Goal: Task Accomplishment & Management: Manage account settings

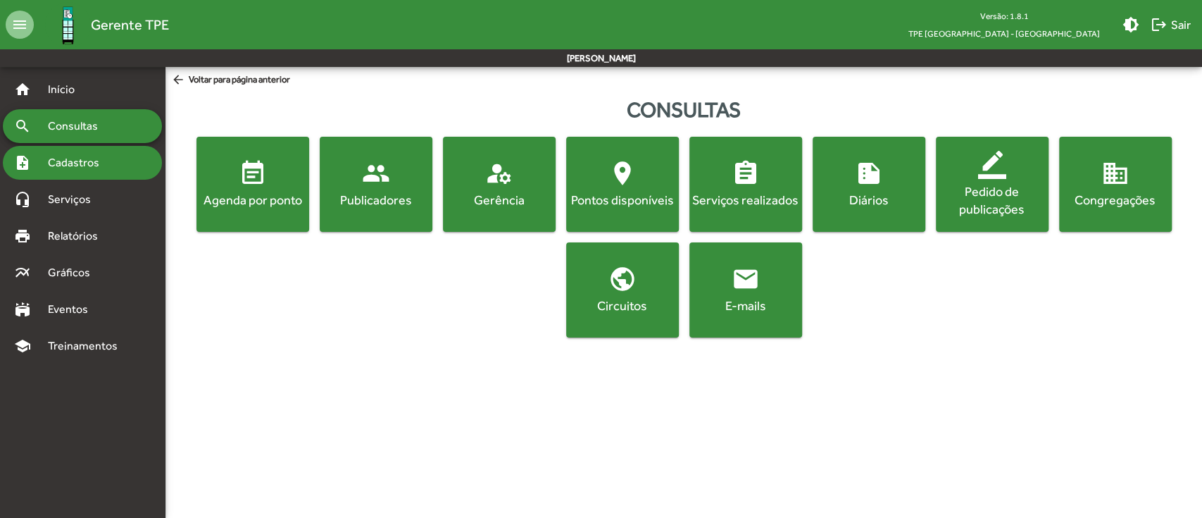
click at [101, 159] on span "Cadastros" at bounding box center [78, 162] width 78 height 17
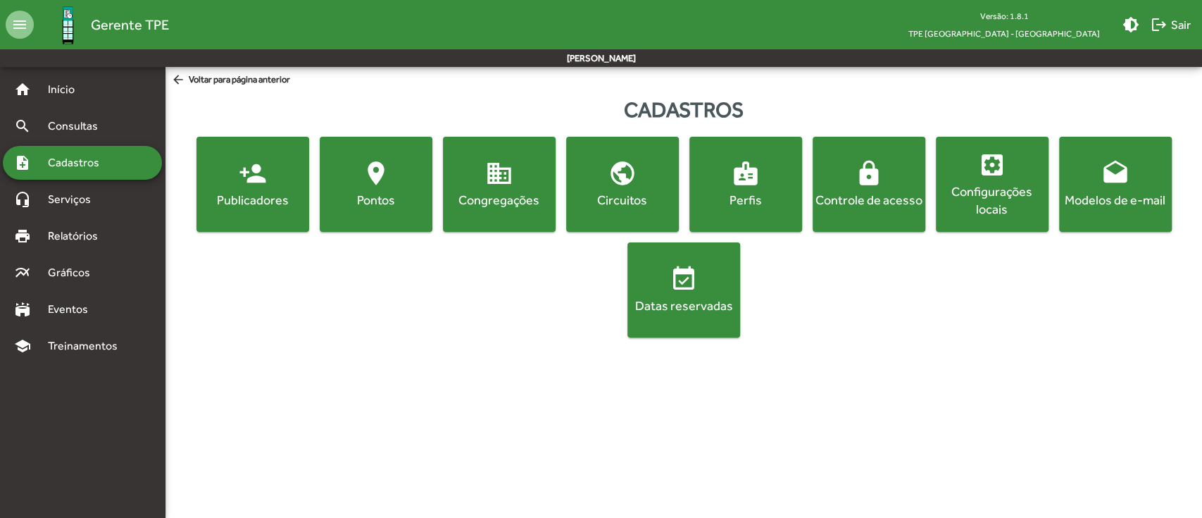
click at [900, 175] on span "lock Controle de acesso" at bounding box center [868, 183] width 107 height 49
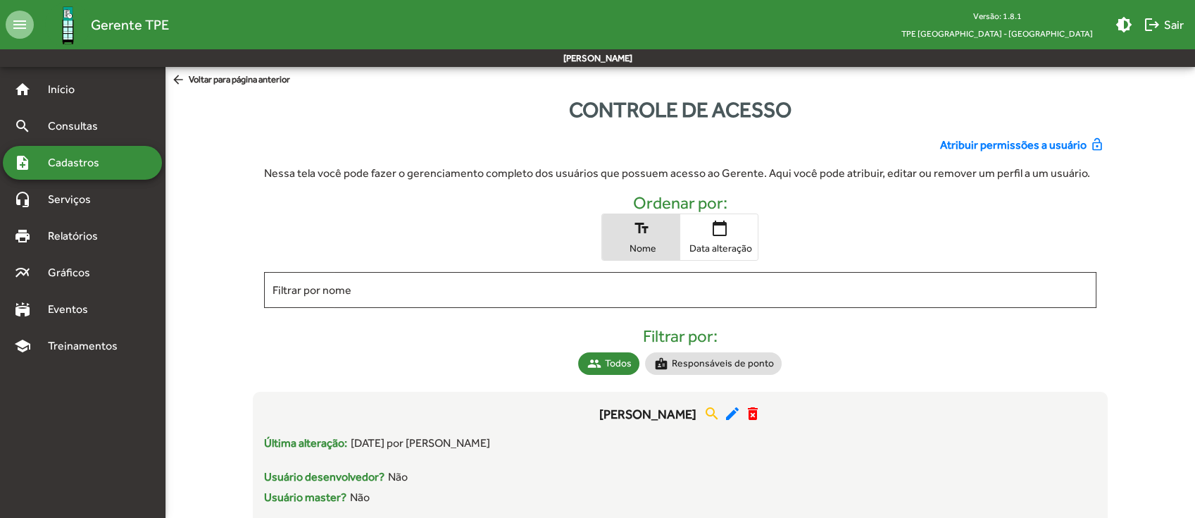
click at [1027, 146] on span "Atribuir permissões a usuário" at bounding box center [1013, 145] width 146 height 17
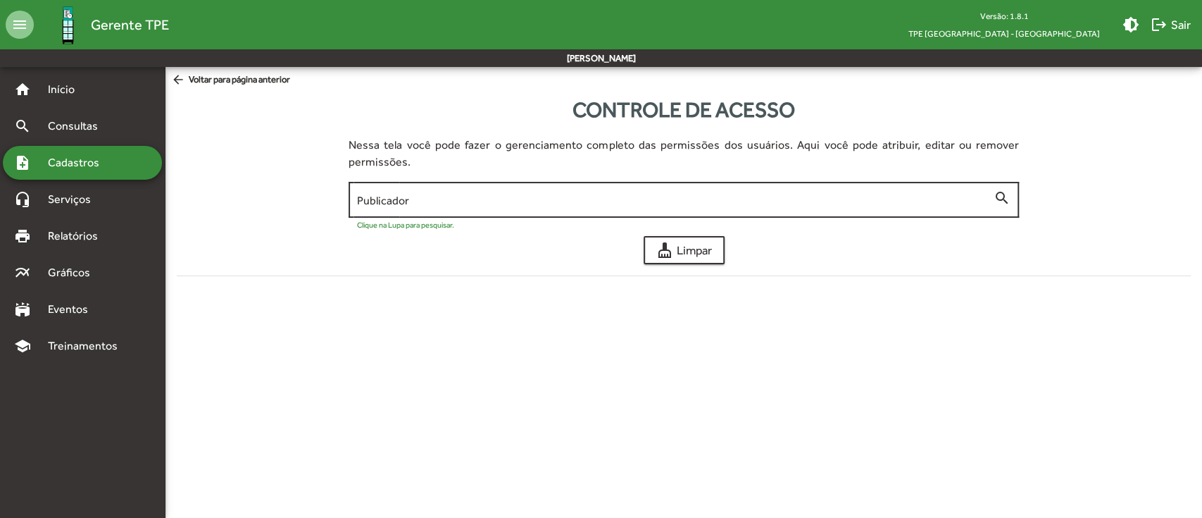
click at [609, 206] on input "Publicador" at bounding box center [675, 200] width 637 height 13
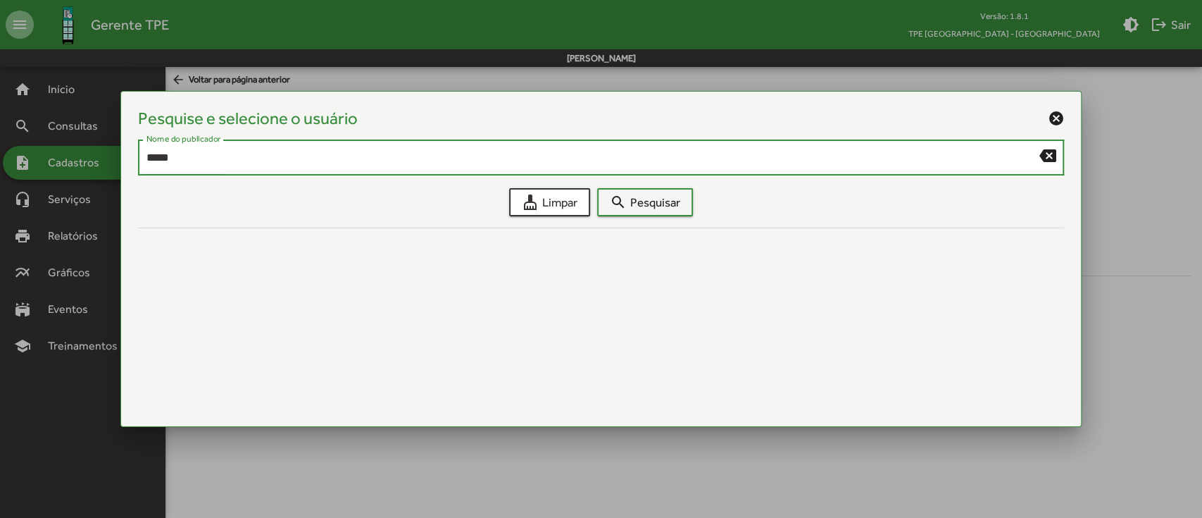
type input "****"
click at [665, 204] on span "search Pesquisar" at bounding box center [645, 201] width 70 height 25
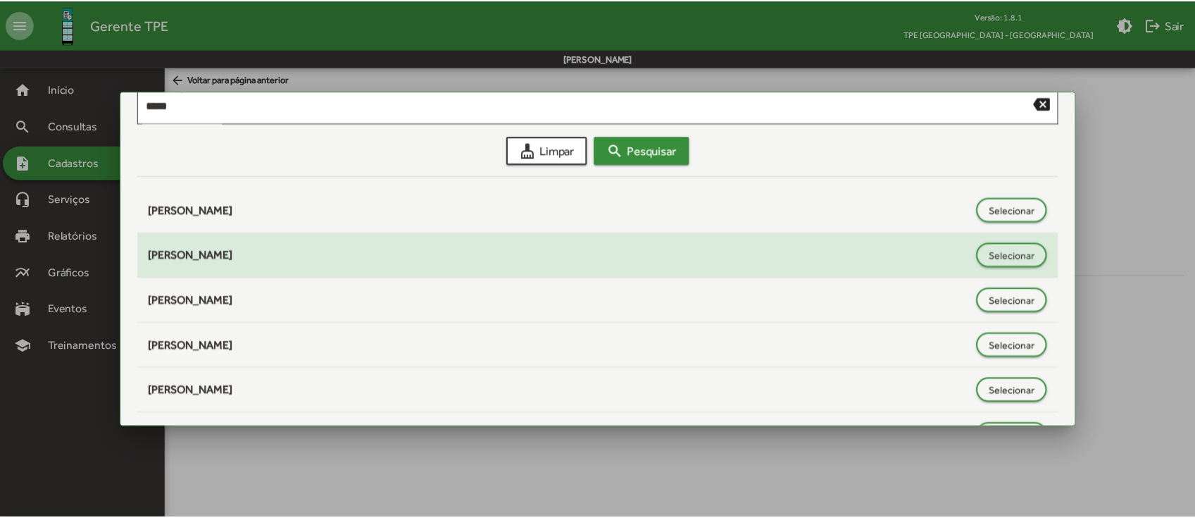
scroll to position [94, 0]
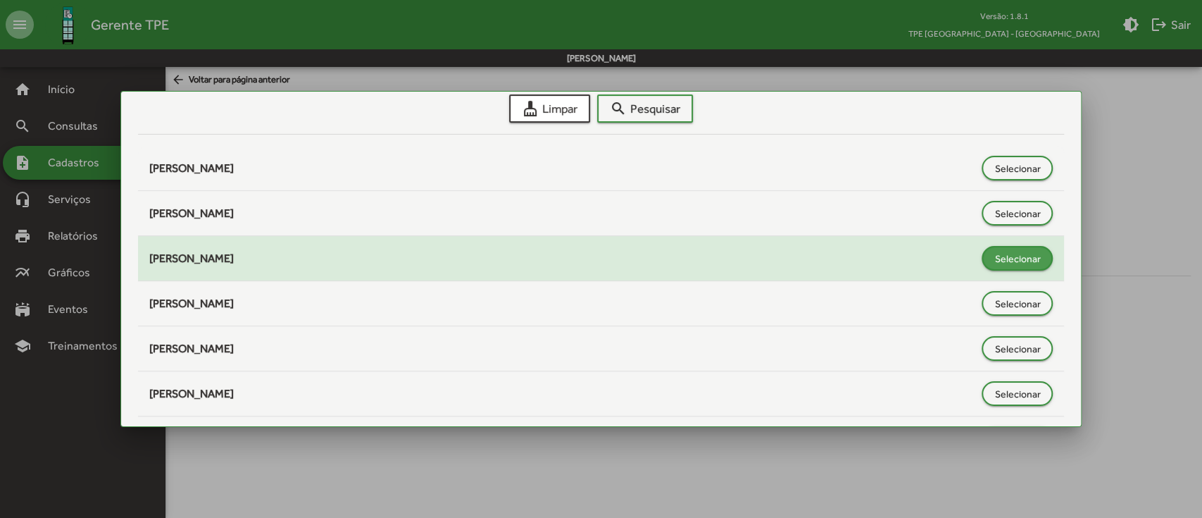
click at [1023, 260] on span "Selecionar" at bounding box center [1017, 258] width 46 height 25
type input "**********"
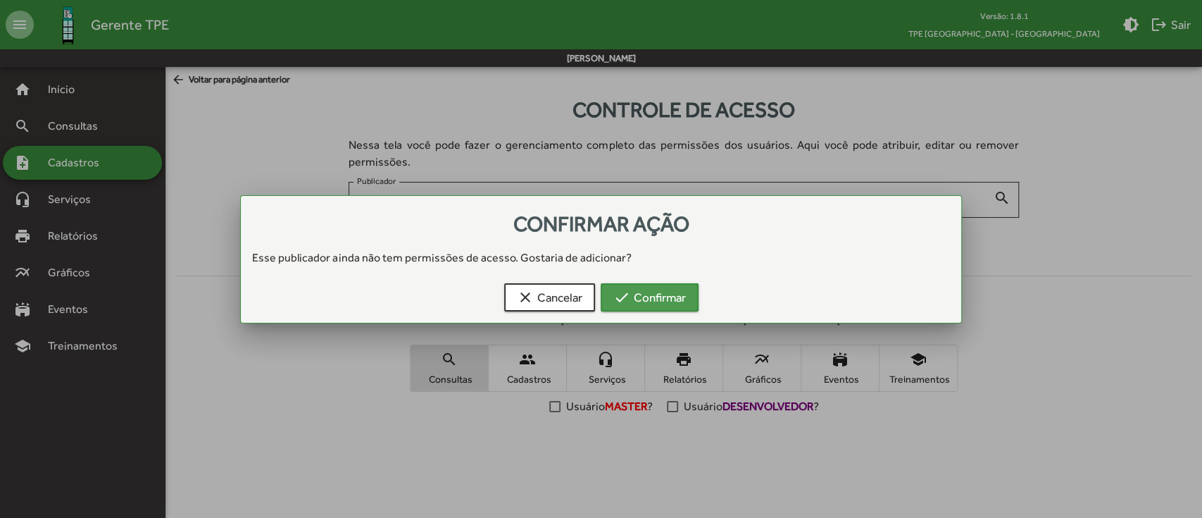
click at [661, 298] on span "check Confirmar" at bounding box center [649, 296] width 73 height 25
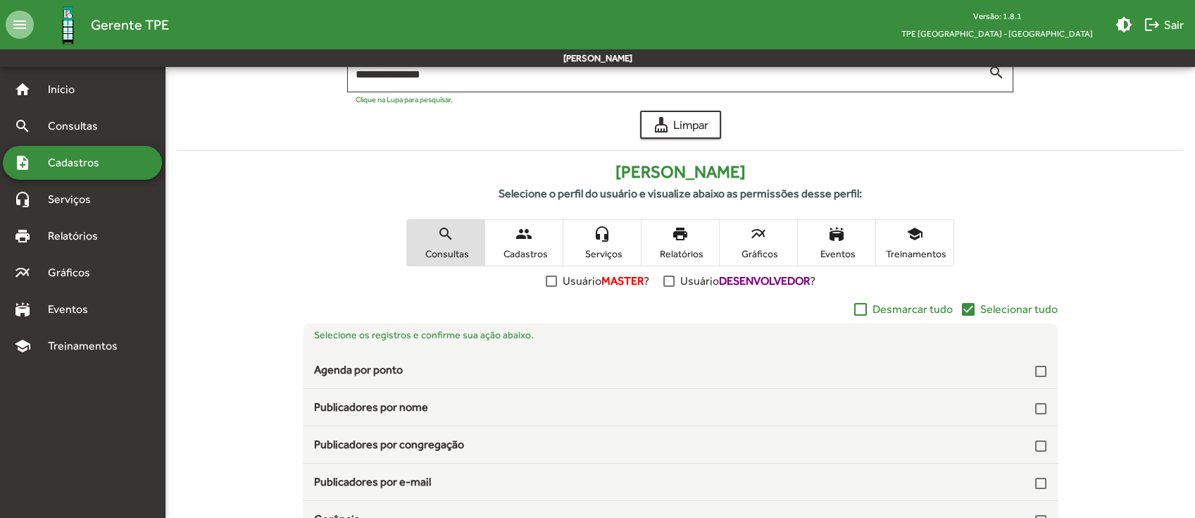
scroll to position [250, 0]
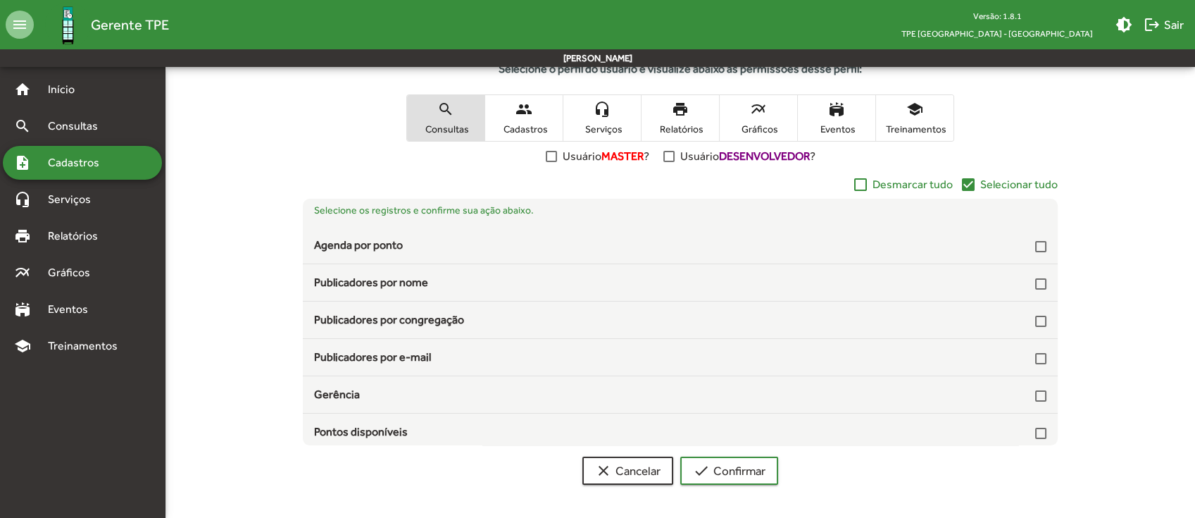
click at [967, 181] on mat-icon "check_box" at bounding box center [968, 184] width 17 height 17
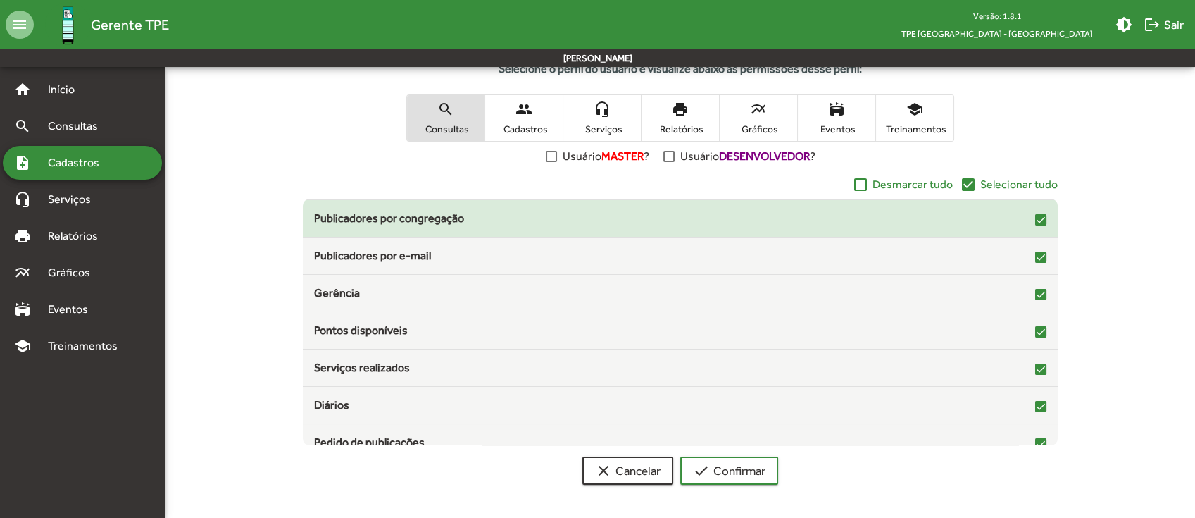
scroll to position [227, 0]
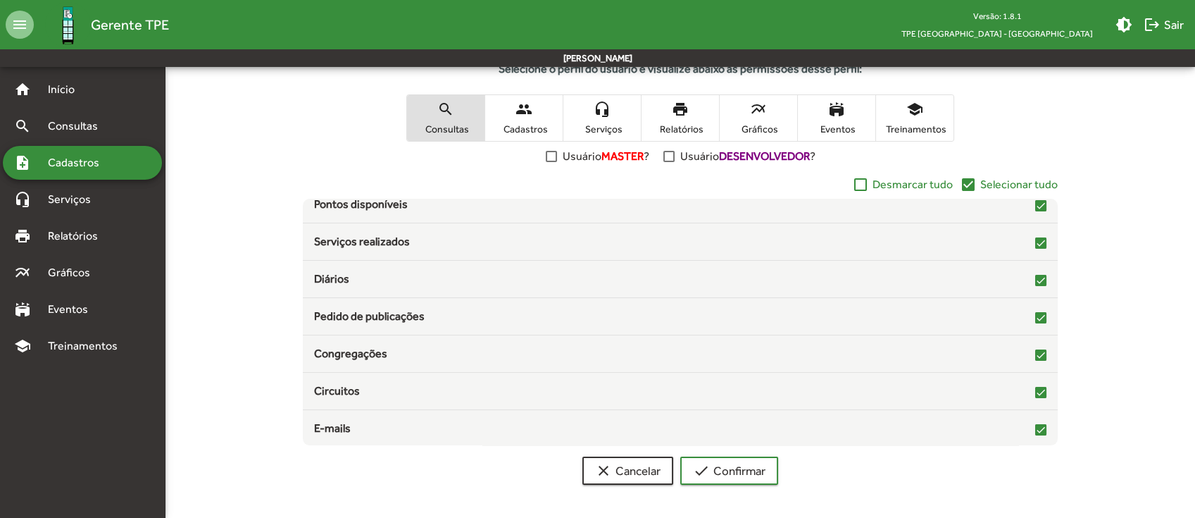
click at [542, 111] on span "people Cadastros" at bounding box center [523, 118] width 77 height 46
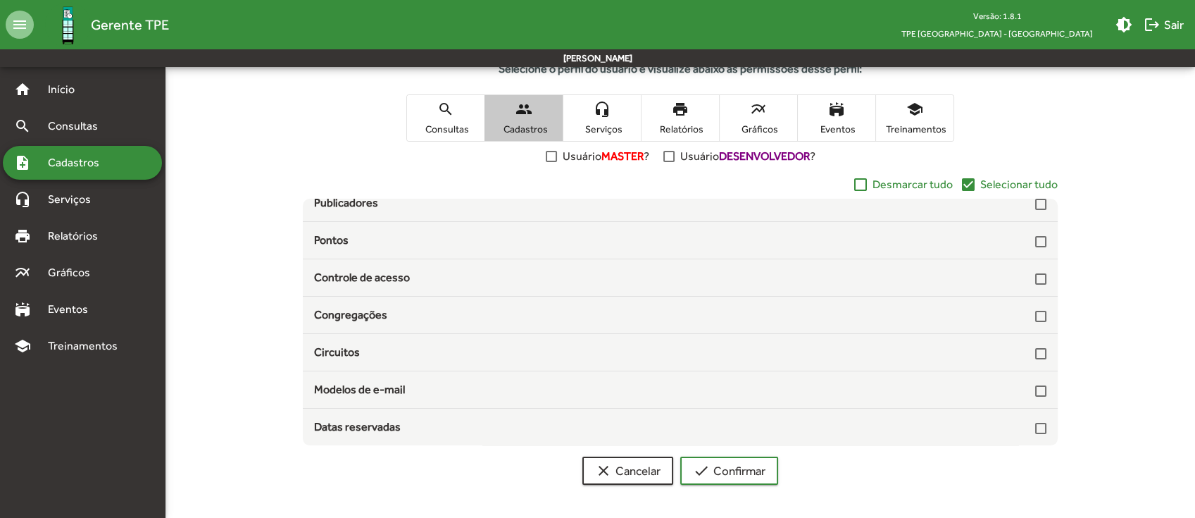
scroll to position [42, 0]
click at [596, 109] on mat-icon "headset_mic" at bounding box center [602, 109] width 17 height 17
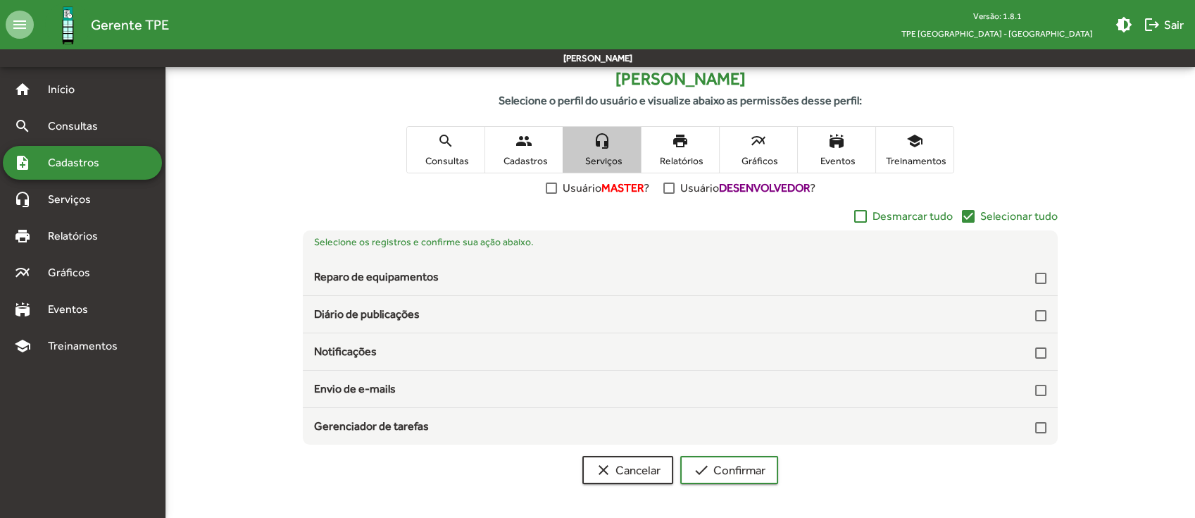
scroll to position [217, 0]
click at [987, 222] on span "Selecionar tudo" at bounding box center [1018, 217] width 77 height 17
click at [692, 142] on span "print Relatórios" at bounding box center [680, 151] width 77 height 46
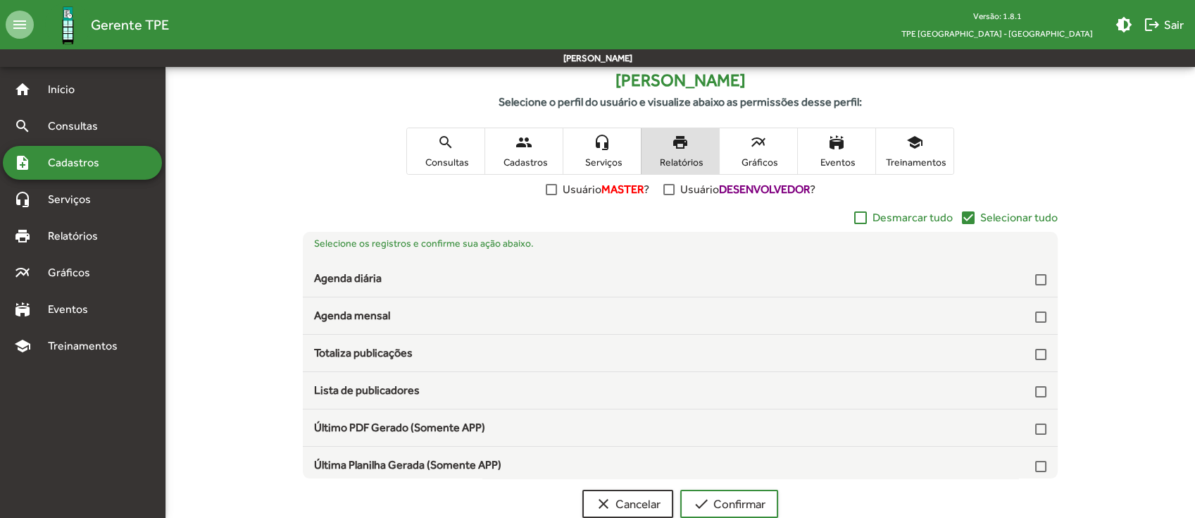
click at [1006, 214] on span "Selecionar tudo" at bounding box center [1018, 217] width 77 height 17
click at [775, 142] on span "multiline_chart Gráficos" at bounding box center [758, 151] width 77 height 46
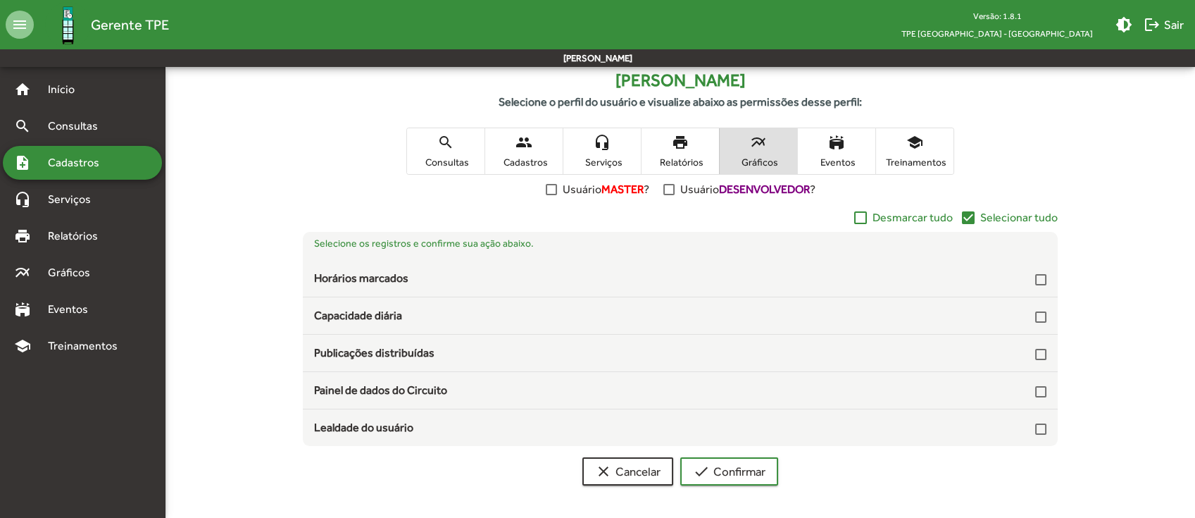
click at [987, 213] on span "Selecionar tudo" at bounding box center [1018, 217] width 77 height 17
click at [835, 139] on mat-icon "stadium" at bounding box center [836, 142] width 17 height 17
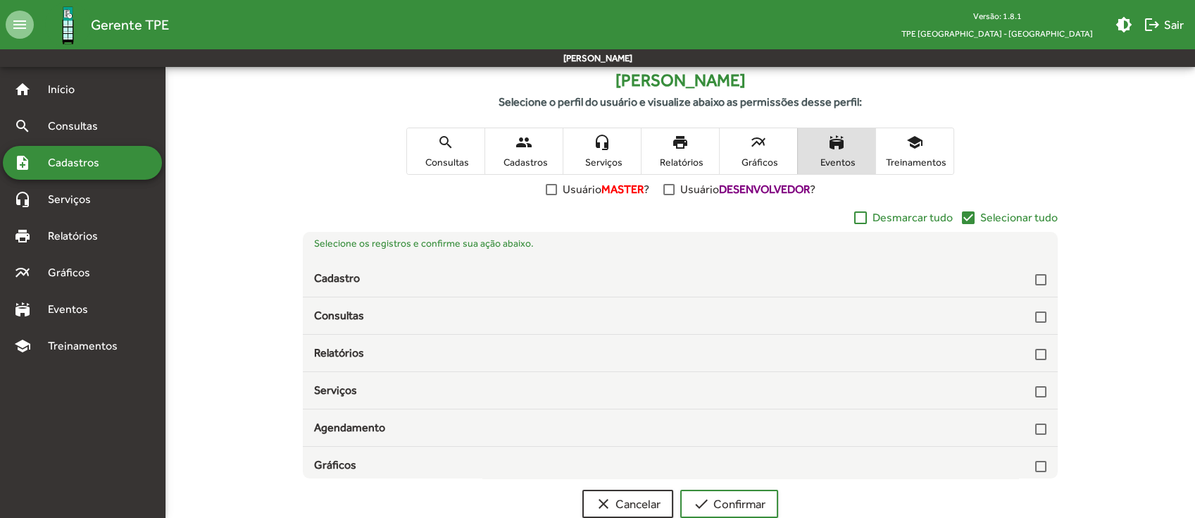
click at [1034, 211] on span "Selecionar tudo" at bounding box center [1018, 217] width 77 height 17
click at [918, 152] on span "school Treinamentos" at bounding box center [914, 151] width 77 height 46
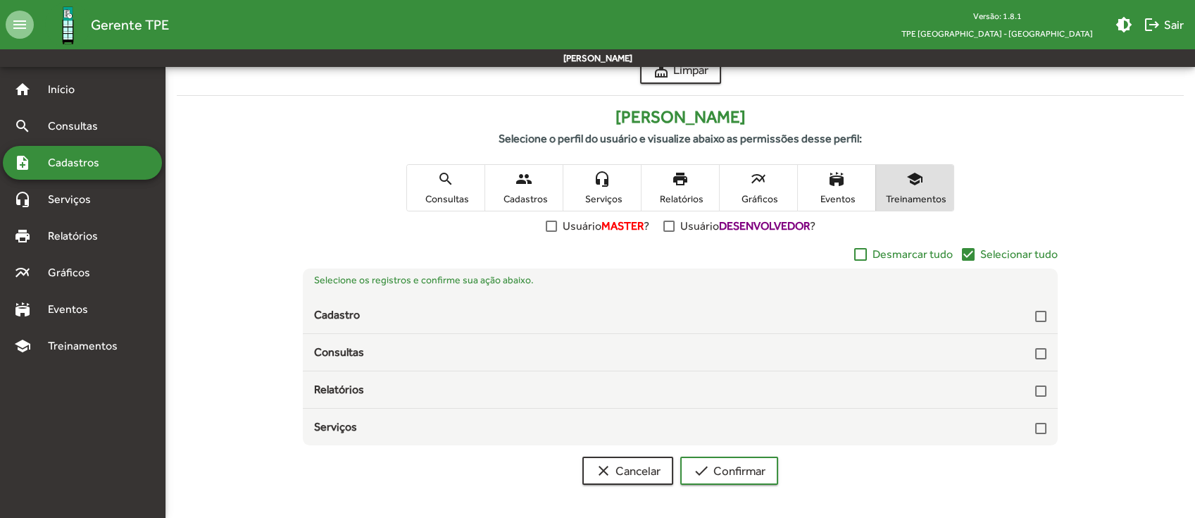
click at [1013, 249] on span "Selecionar tudo" at bounding box center [1018, 254] width 77 height 17
click at [749, 471] on span "check Confirmar" at bounding box center [729, 470] width 73 height 25
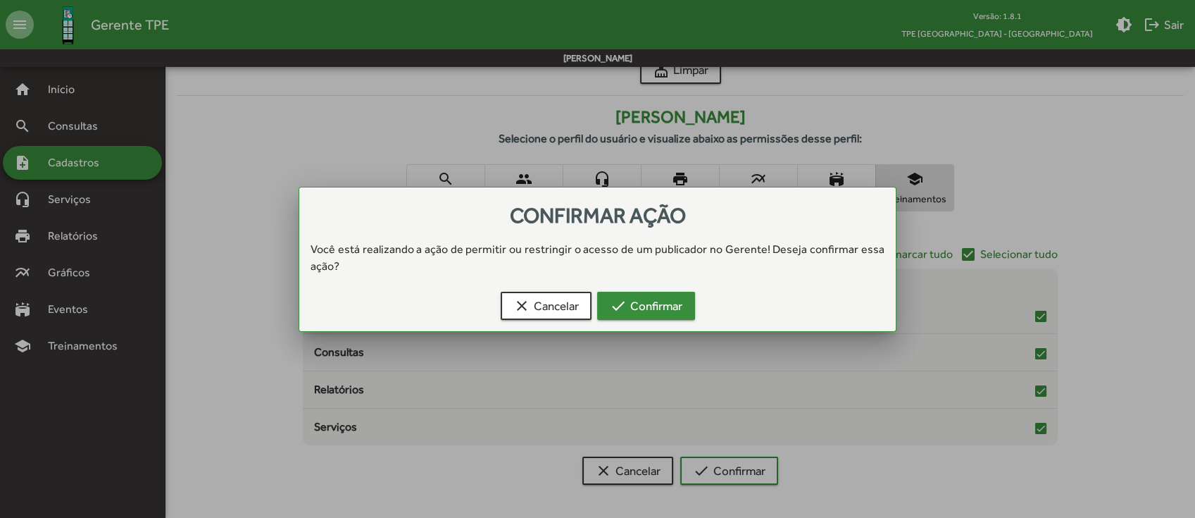
click at [672, 308] on span "check Confirmar" at bounding box center [646, 305] width 73 height 25
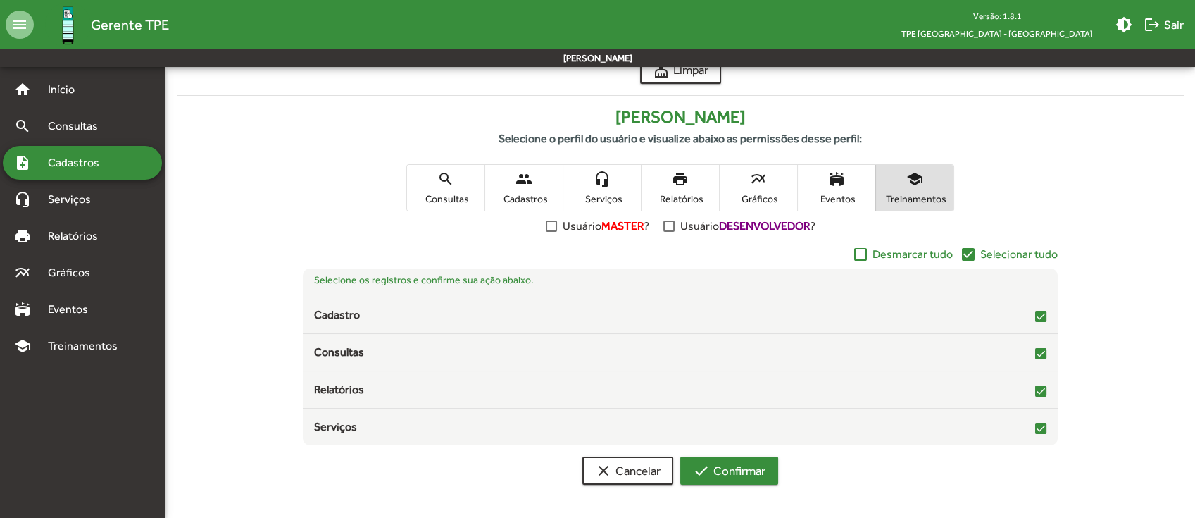
scroll to position [180, 0]
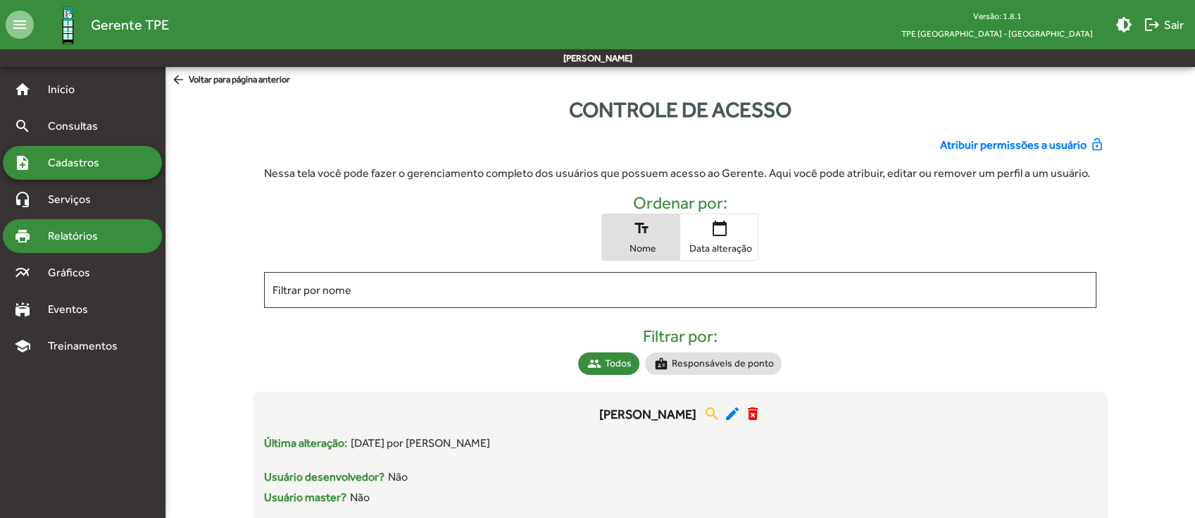
click at [73, 225] on div "print Relatórios" at bounding box center [82, 236] width 159 height 34
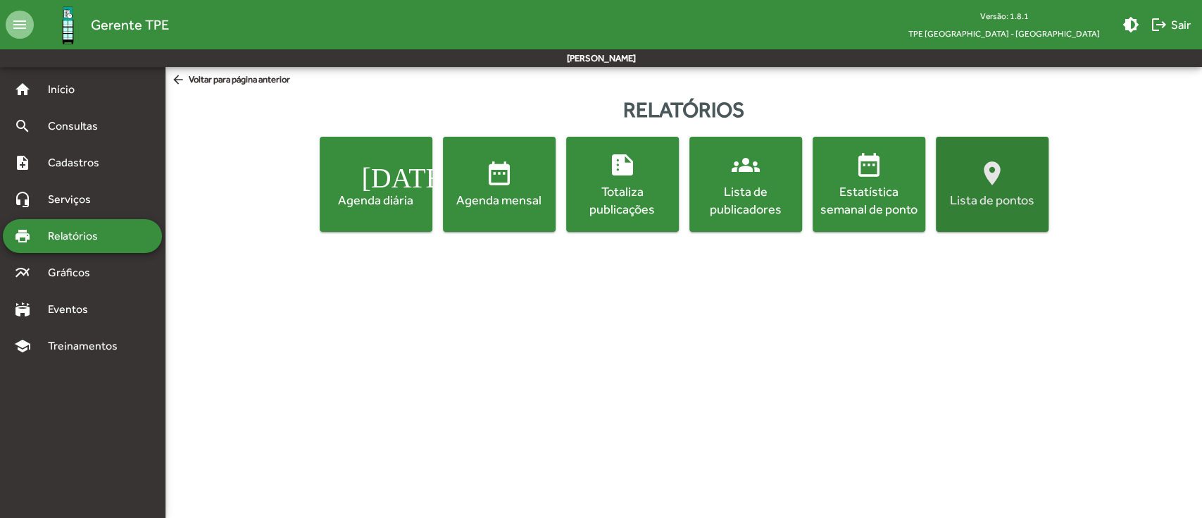
click at [1010, 182] on span "location_on Lista de pontos" at bounding box center [992, 183] width 107 height 49
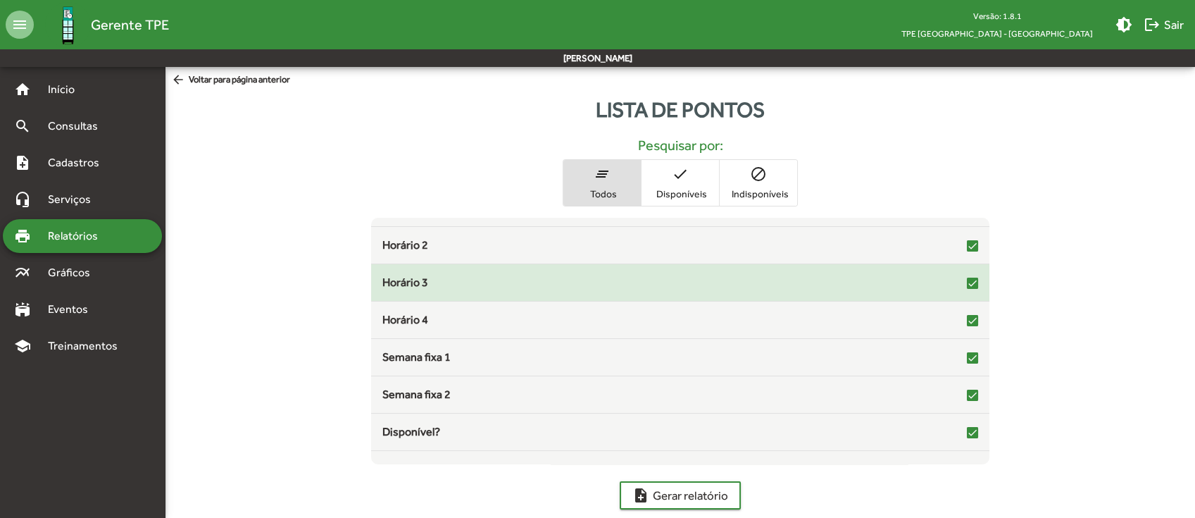
scroll to position [311, 0]
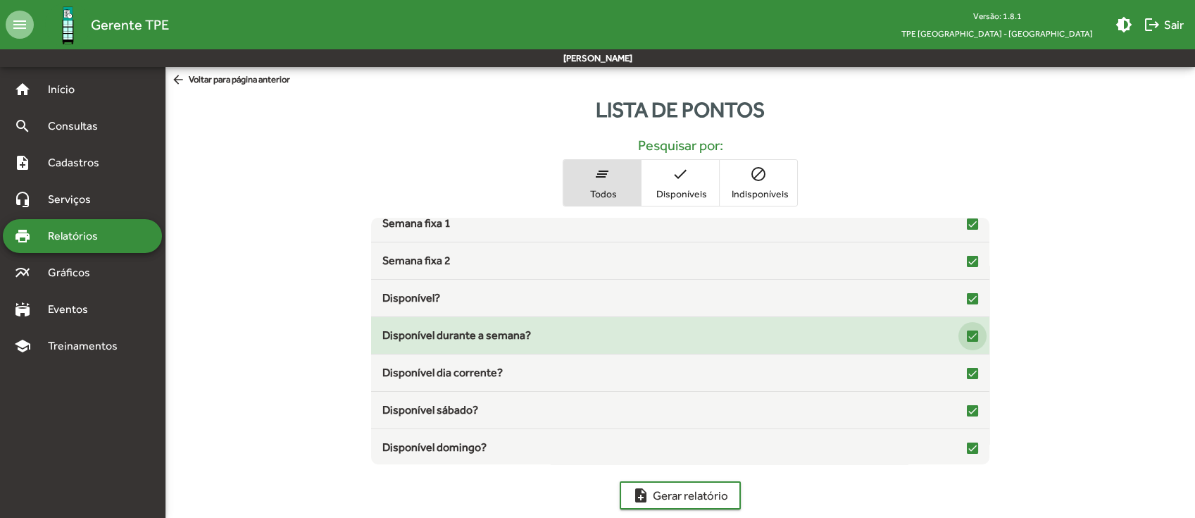
click at [967, 335] on div at bounding box center [972, 335] width 11 height 11
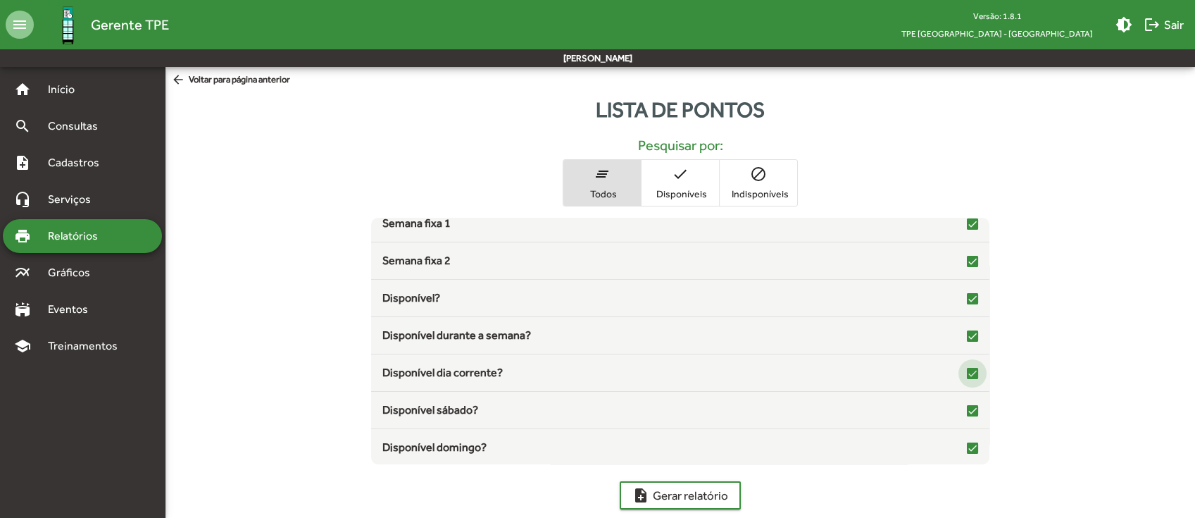
click at [970, 368] on div at bounding box center [972, 373] width 11 height 11
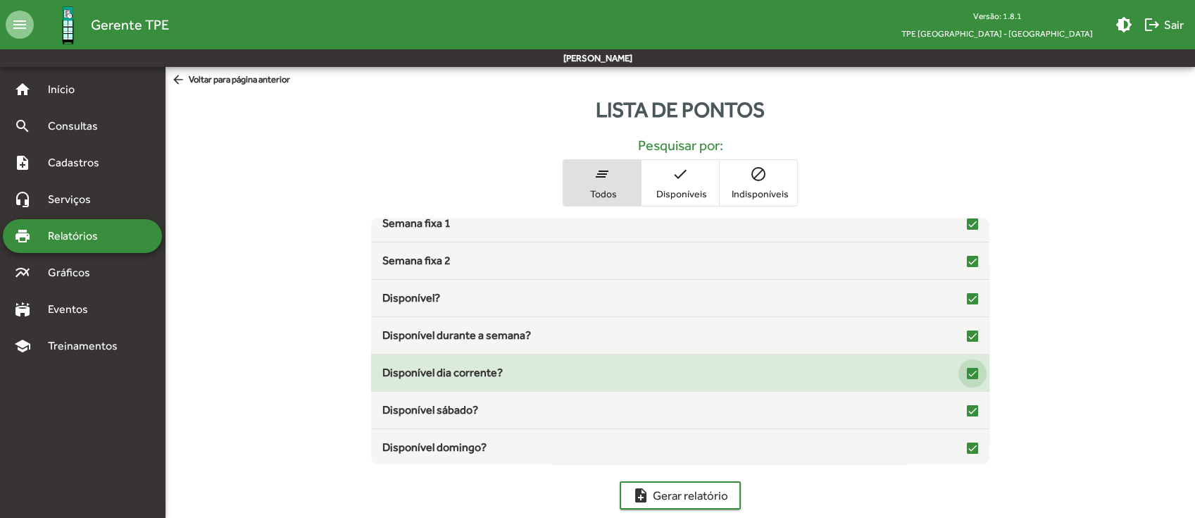
click at [967, 369] on div at bounding box center [972, 373] width 11 height 11
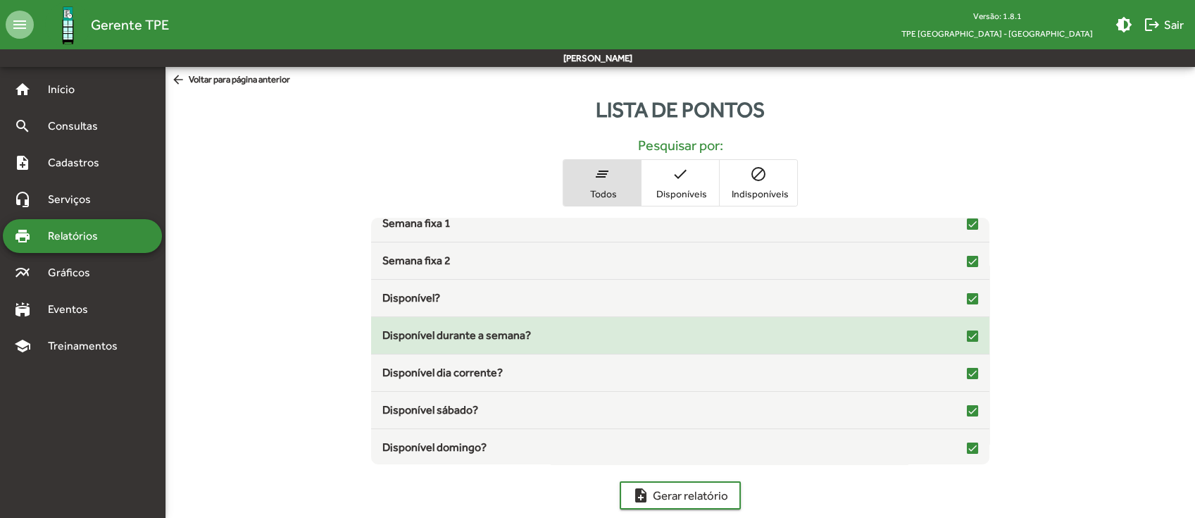
click at [967, 339] on div at bounding box center [972, 335] width 11 height 11
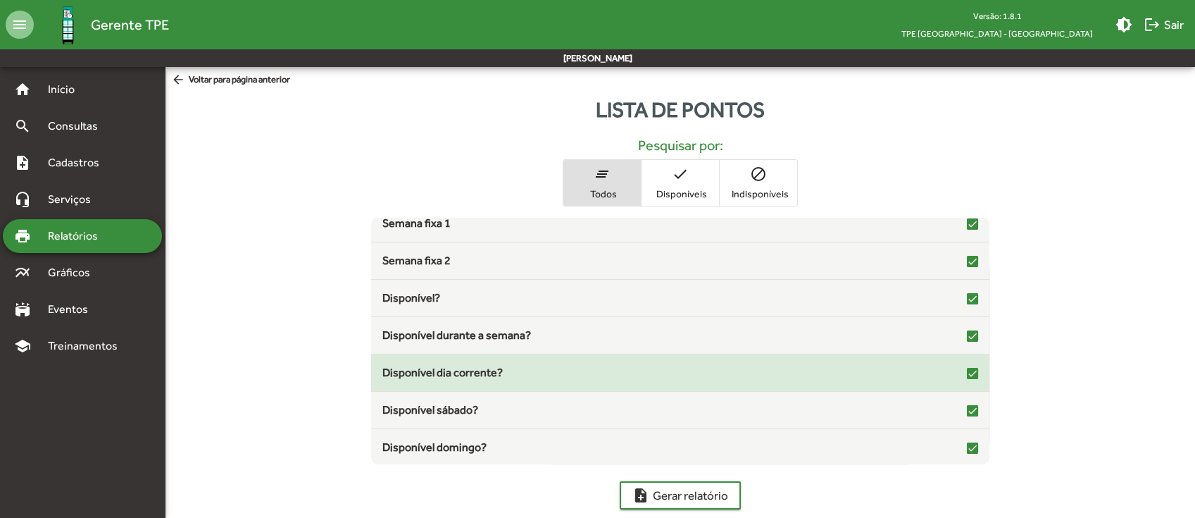
click at [967, 371] on div at bounding box center [972, 373] width 11 height 11
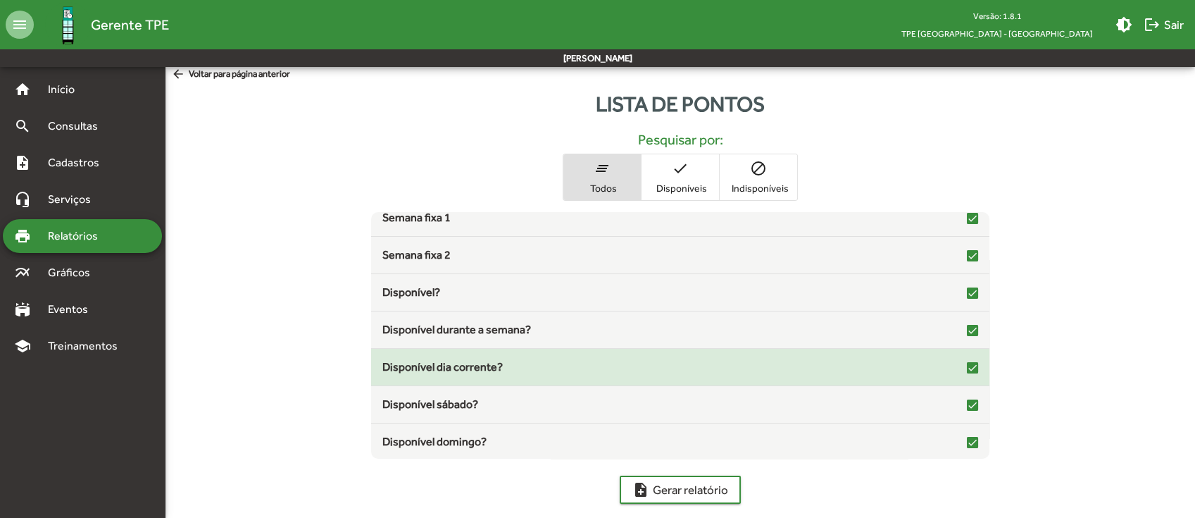
scroll to position [8, 0]
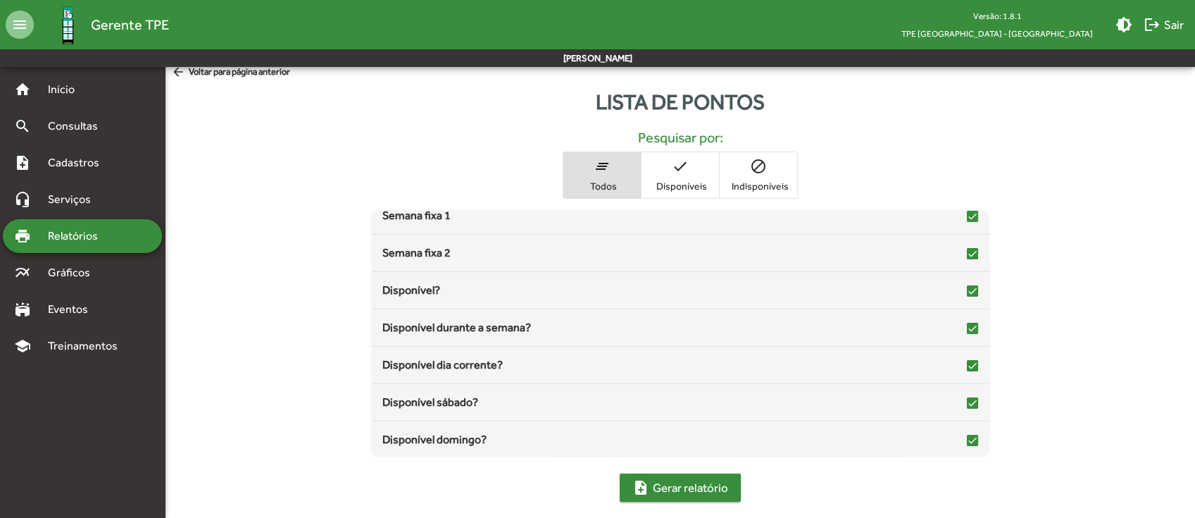
click at [661, 482] on span "note_add Gerar relatório" at bounding box center [680, 487] width 96 height 25
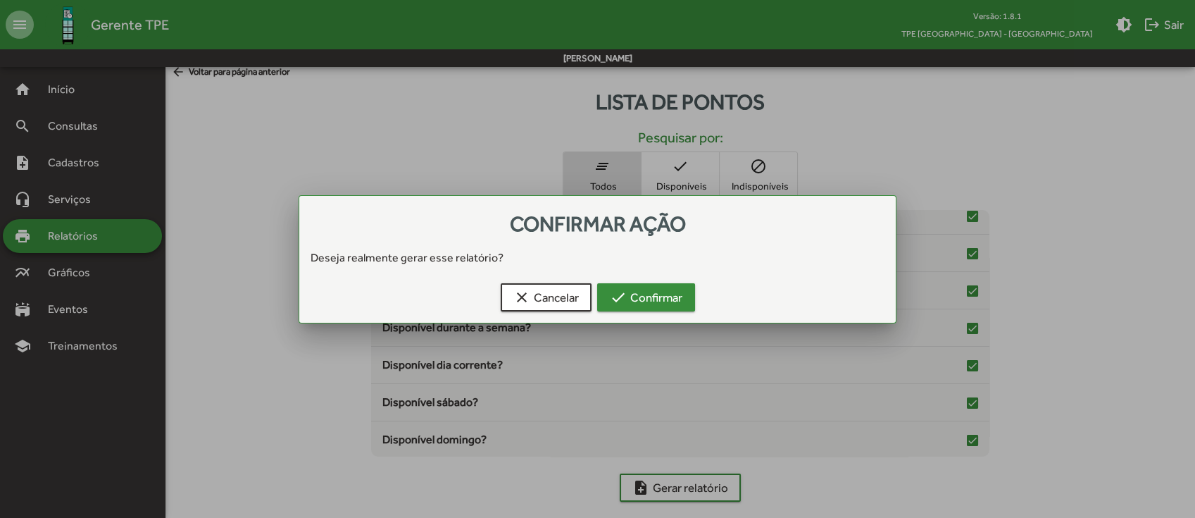
click at [639, 297] on span "check Confirmar" at bounding box center [646, 296] width 73 height 25
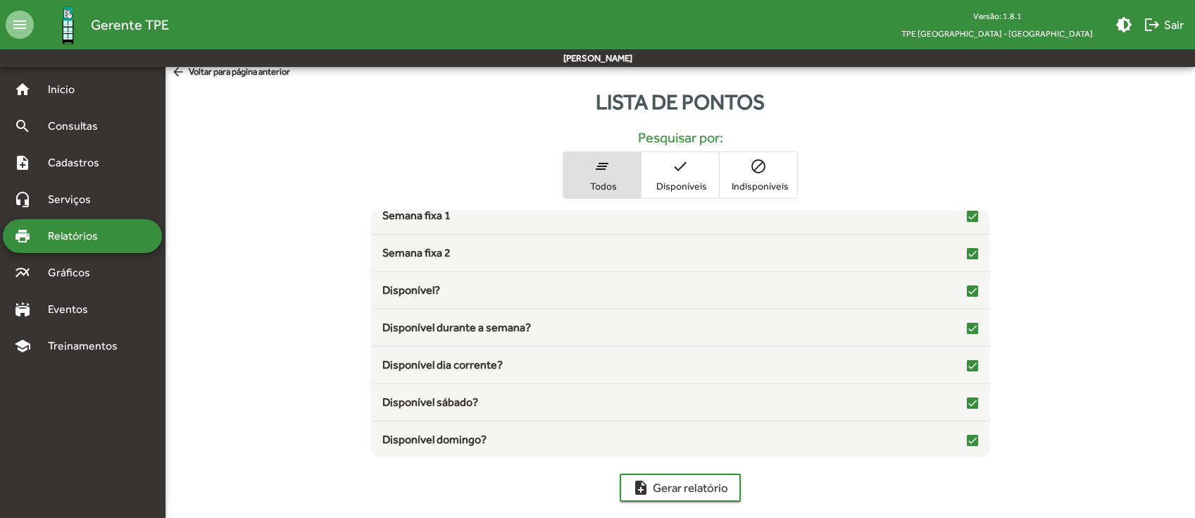
click at [263, 72] on span "arrow_back Voltar para página anterior" at bounding box center [230, 72] width 119 height 15
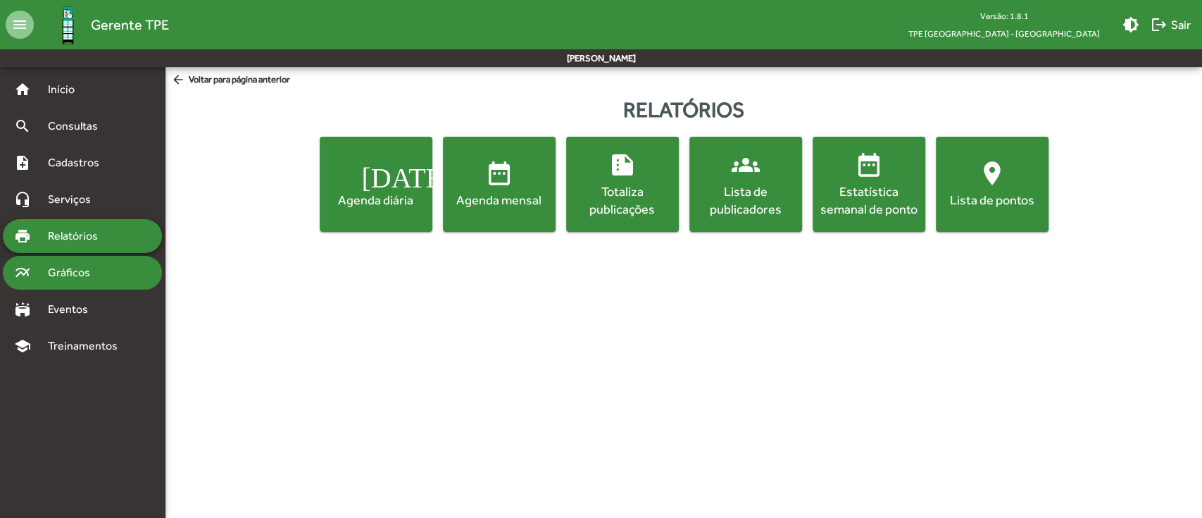
click at [71, 268] on span "Gráficos" at bounding box center [74, 272] width 70 height 17
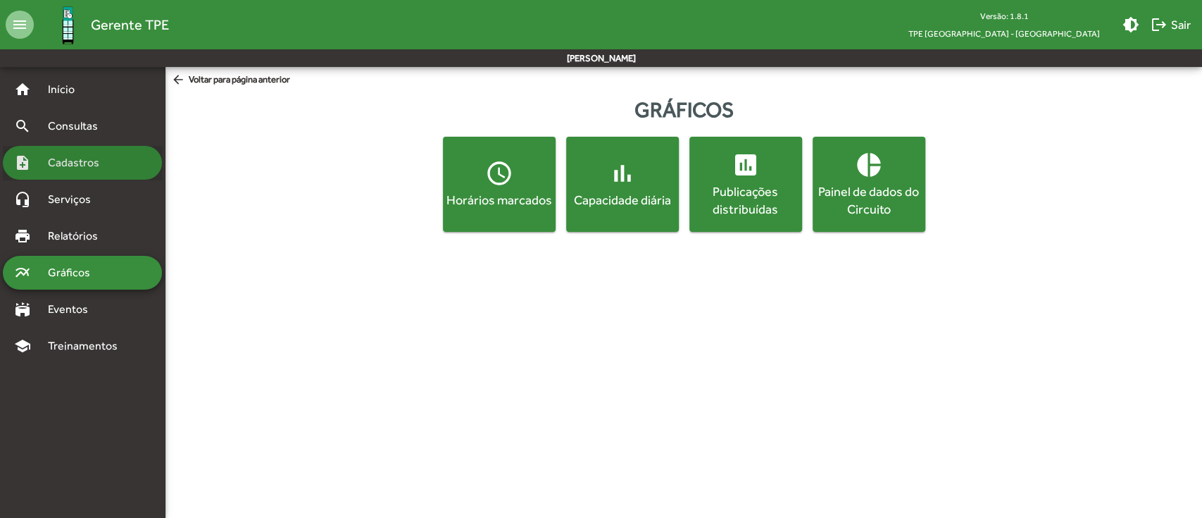
click at [62, 161] on span "Cadastros" at bounding box center [78, 162] width 78 height 17
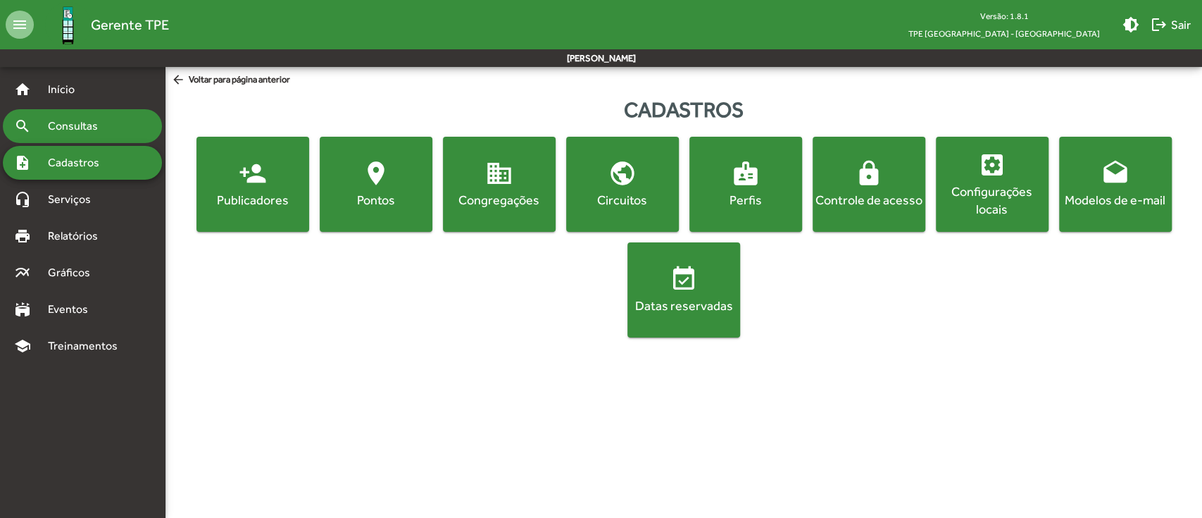
click at [77, 115] on div "search Consultas" at bounding box center [82, 126] width 159 height 34
